Goal: Find specific page/section: Find specific page/section

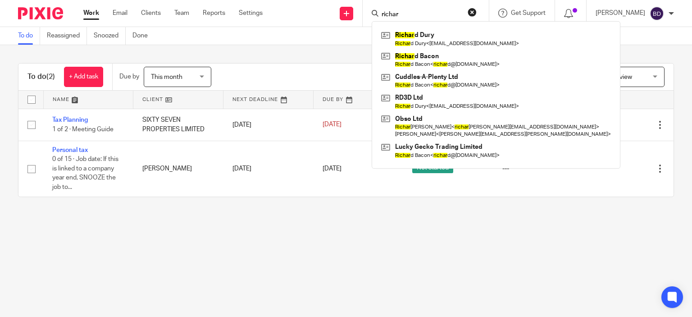
type input "richar"
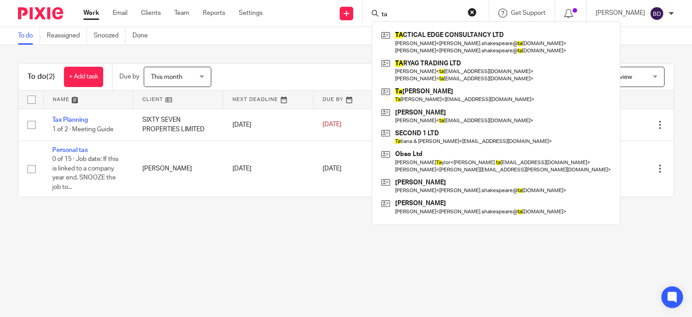
type input "t"
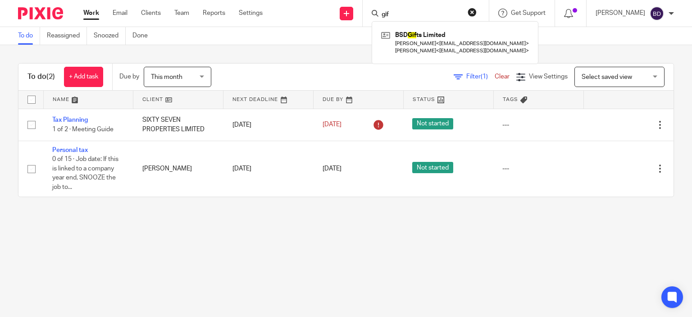
type input "gif"
